Goal: Find specific page/section: Find specific page/section

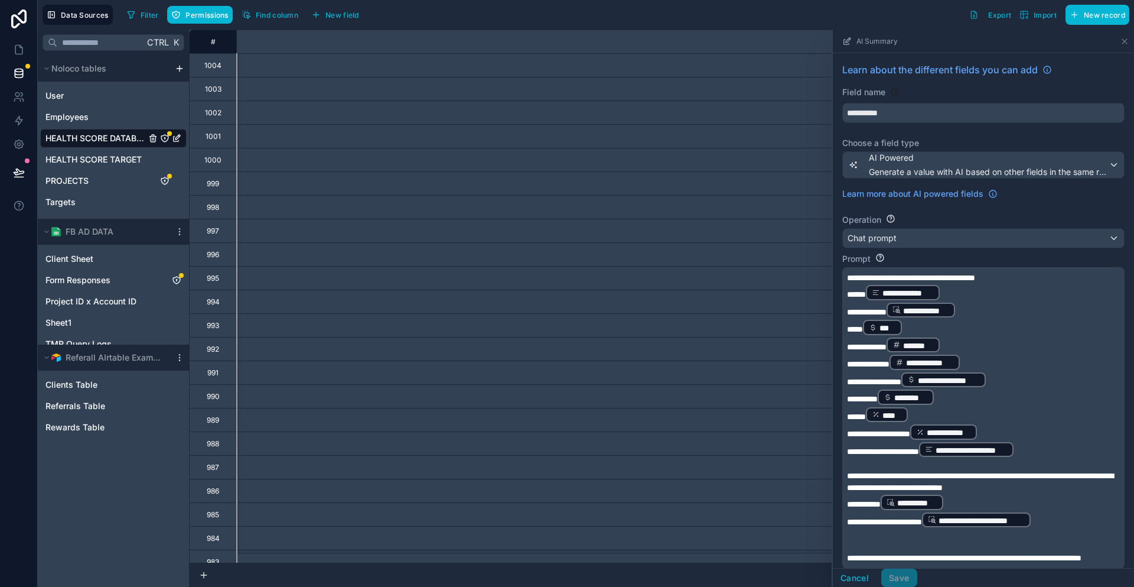
scroll to position [118, 0]
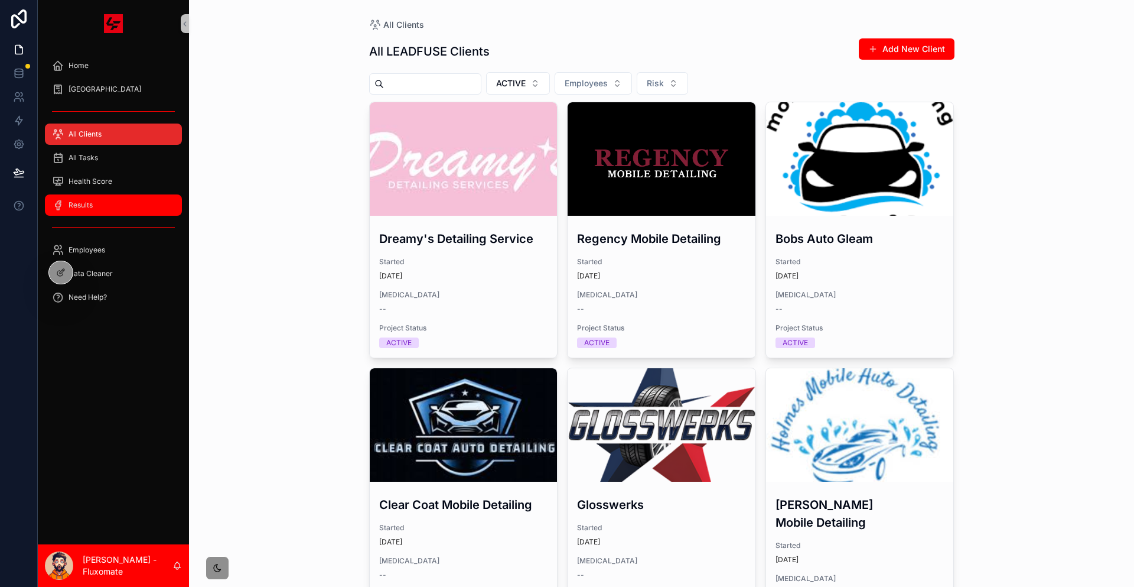
click at [131, 196] on div "Results" at bounding box center [113, 205] width 123 height 19
